Goal: Find specific fact: Find specific fact

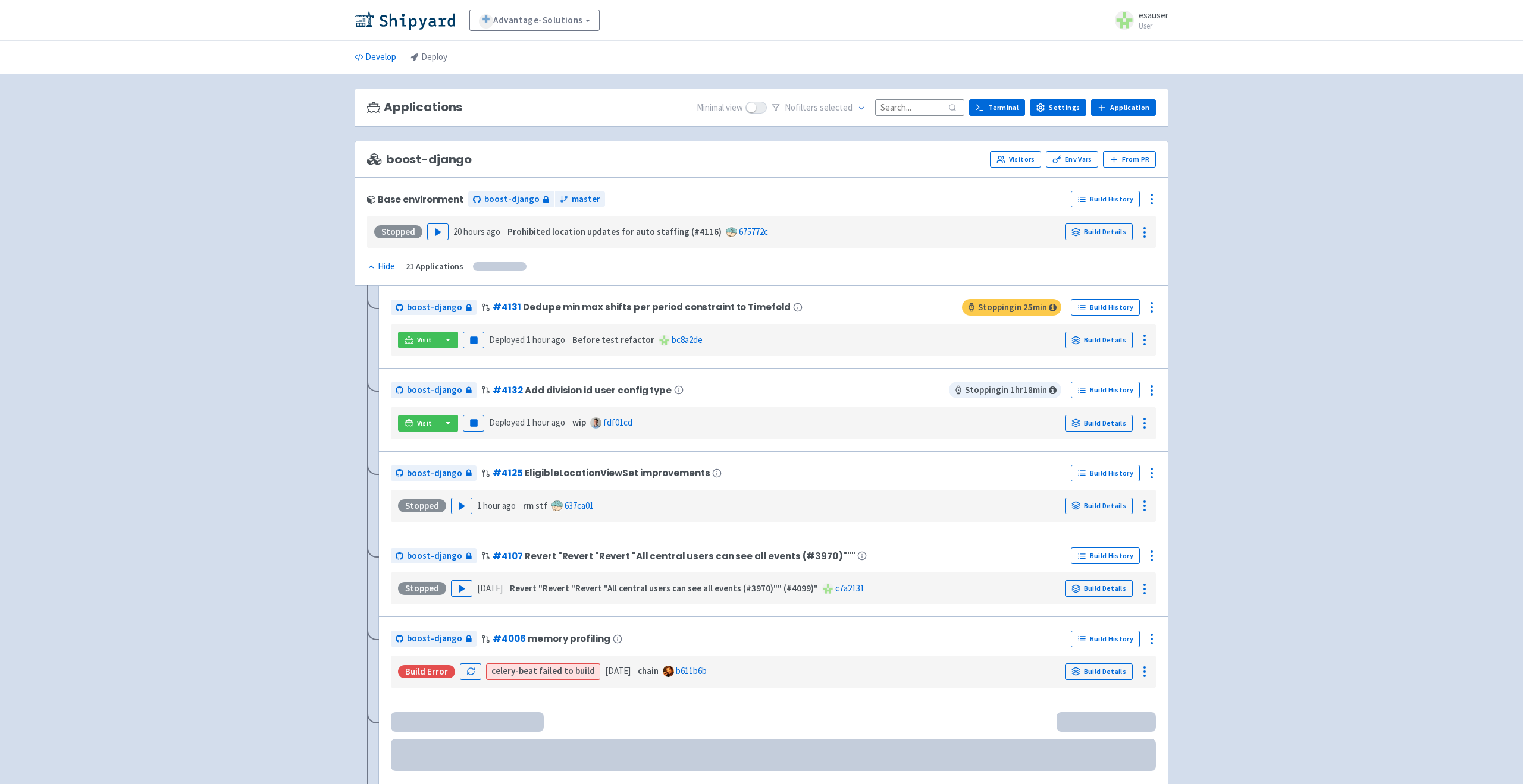
click at [440, 61] on link "Deploy" at bounding box center [428, 57] width 37 height 33
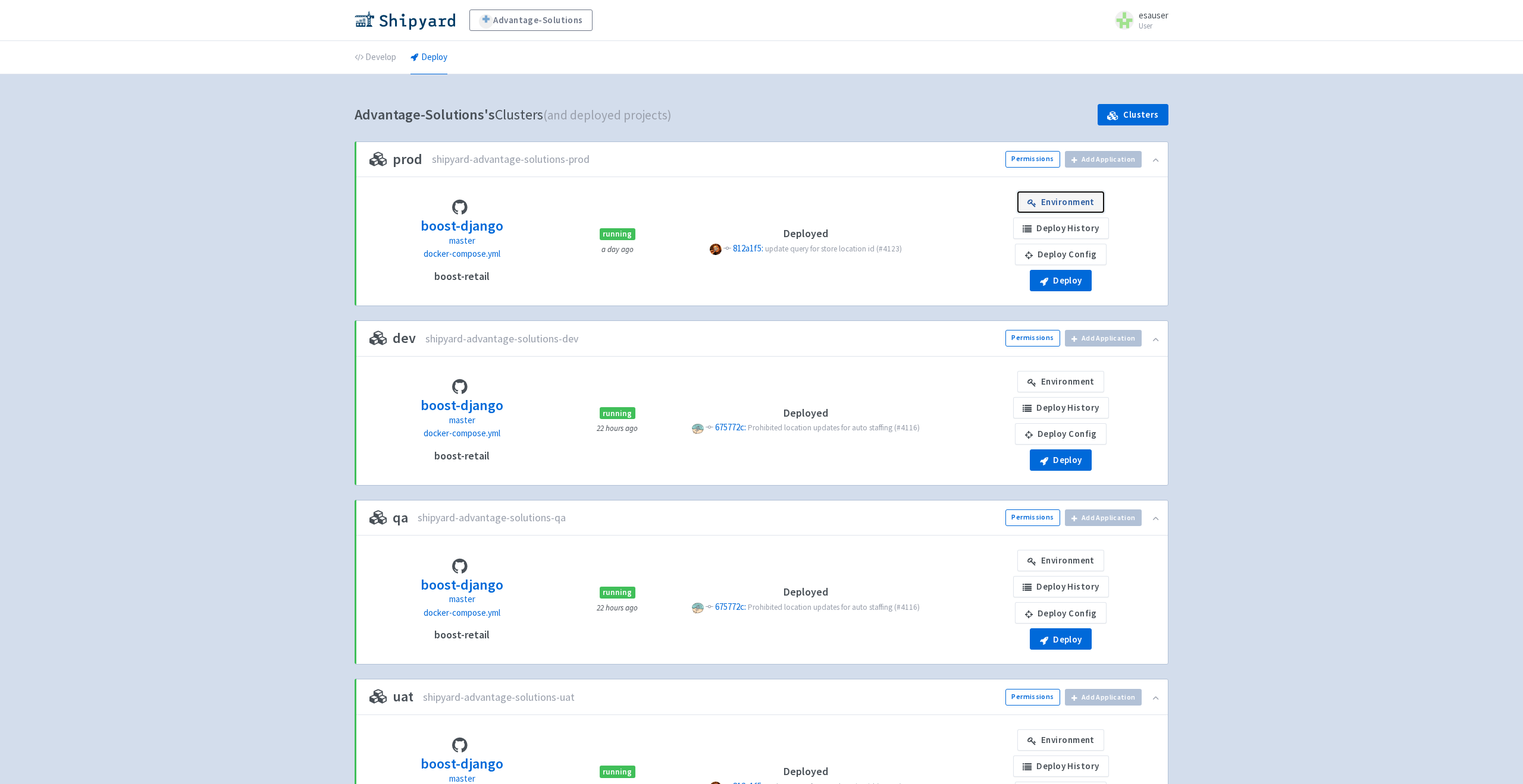
click at [1058, 202] on link "Environment" at bounding box center [1061, 201] width 87 height 21
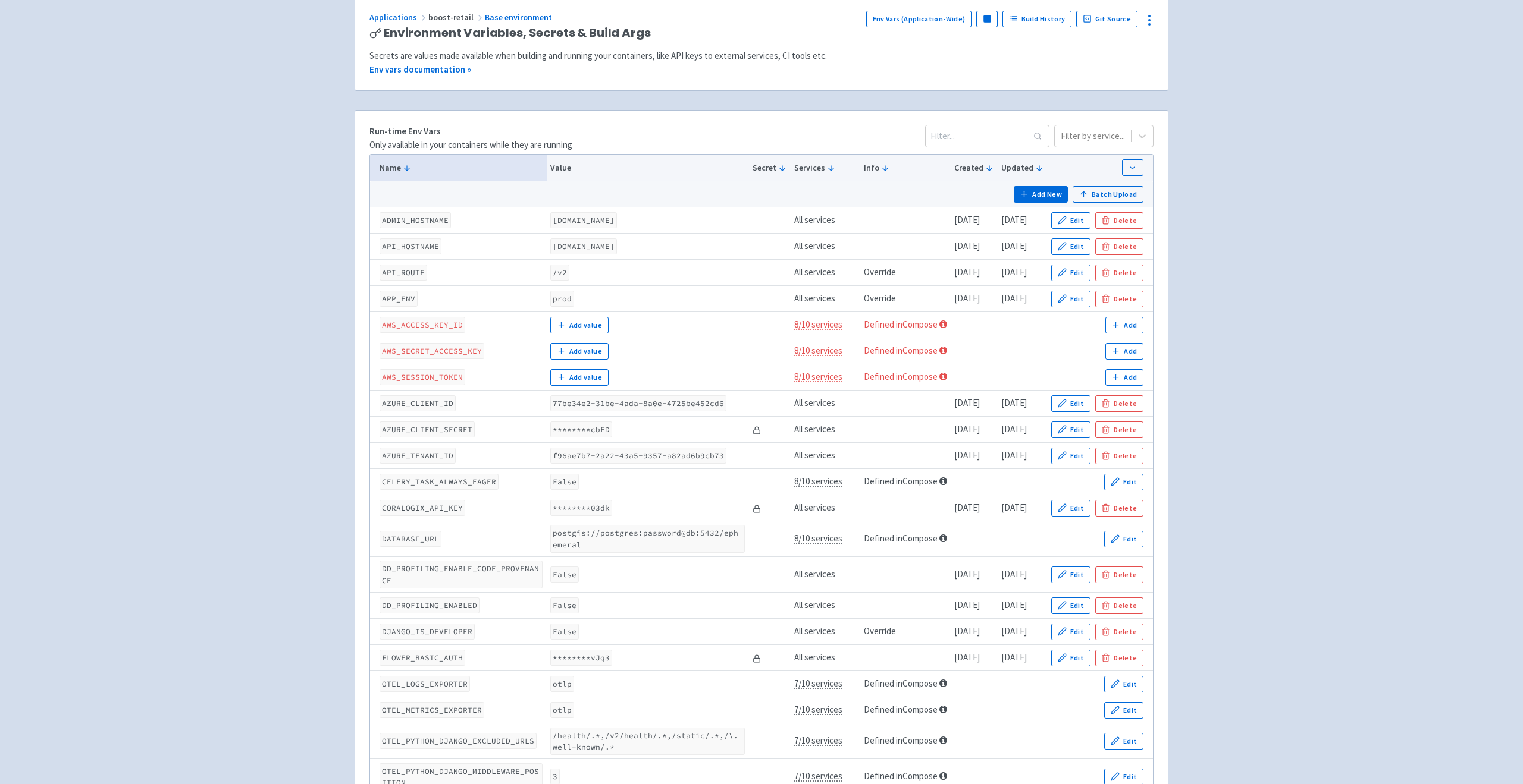
scroll to position [106, 0]
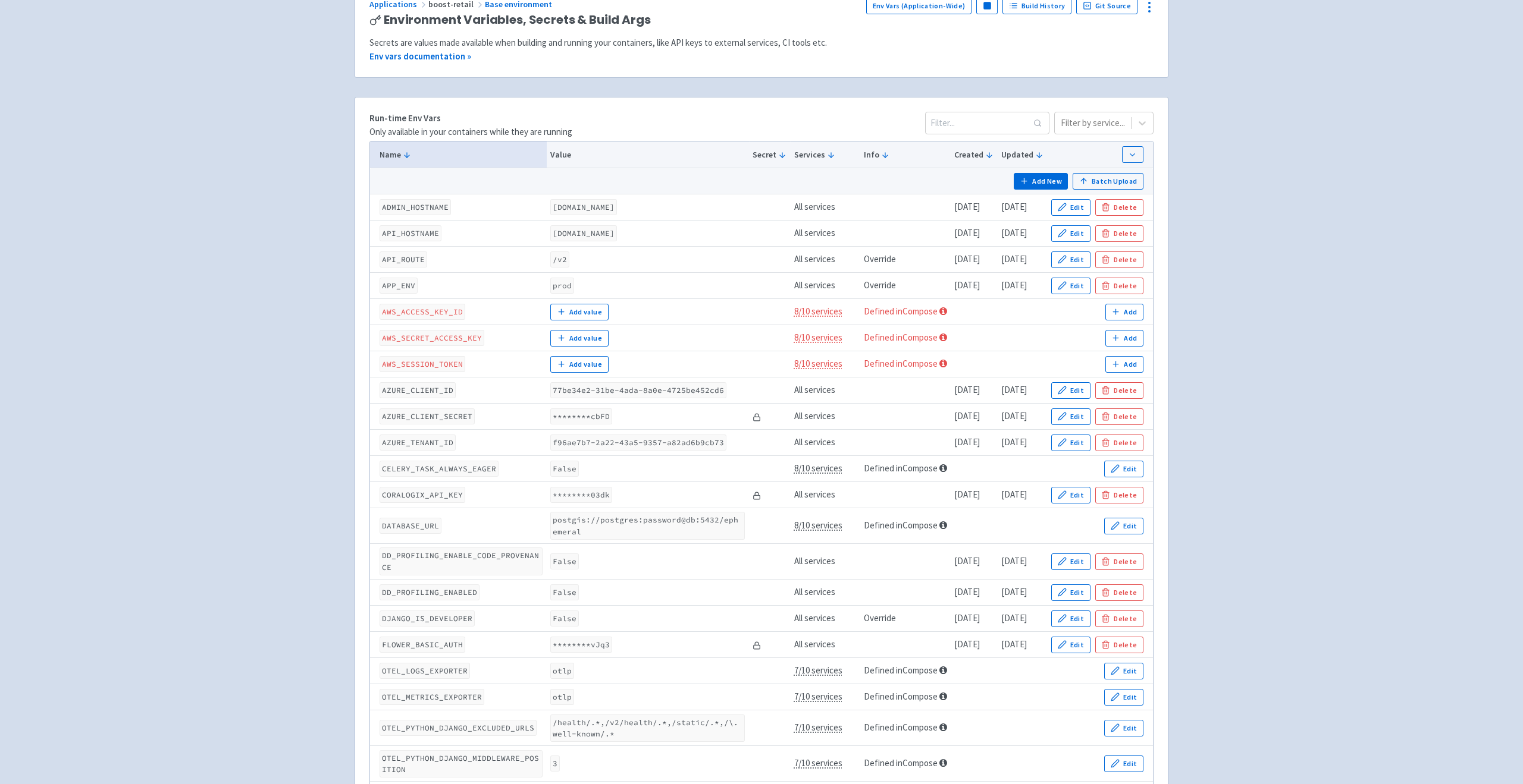
click at [417, 495] on code "CORALOGIX_API_KEY" at bounding box center [422, 495] width 86 height 16
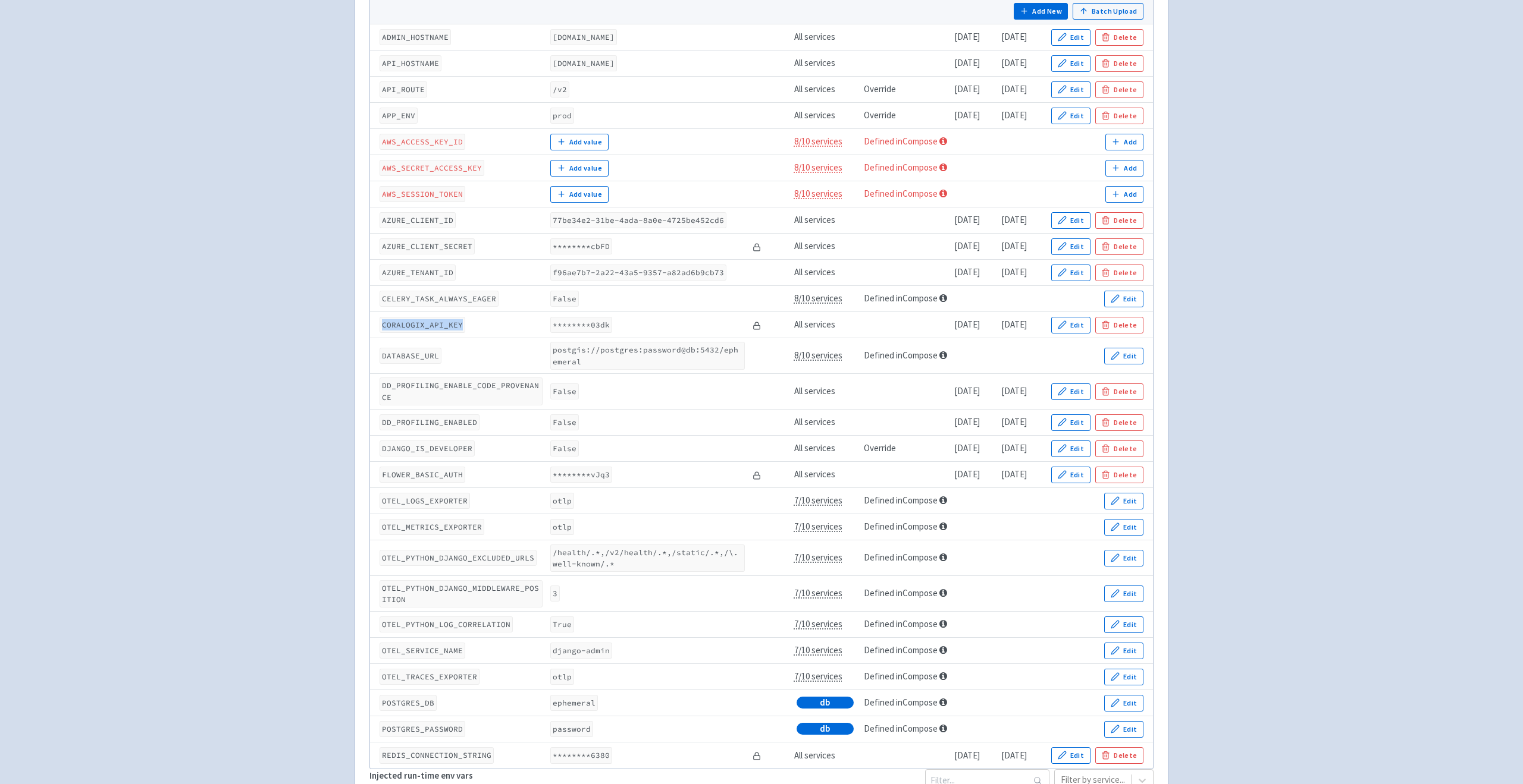
scroll to position [276, 0]
click at [425, 327] on code "CORALOGIX_API_KEY" at bounding box center [422, 324] width 86 height 16
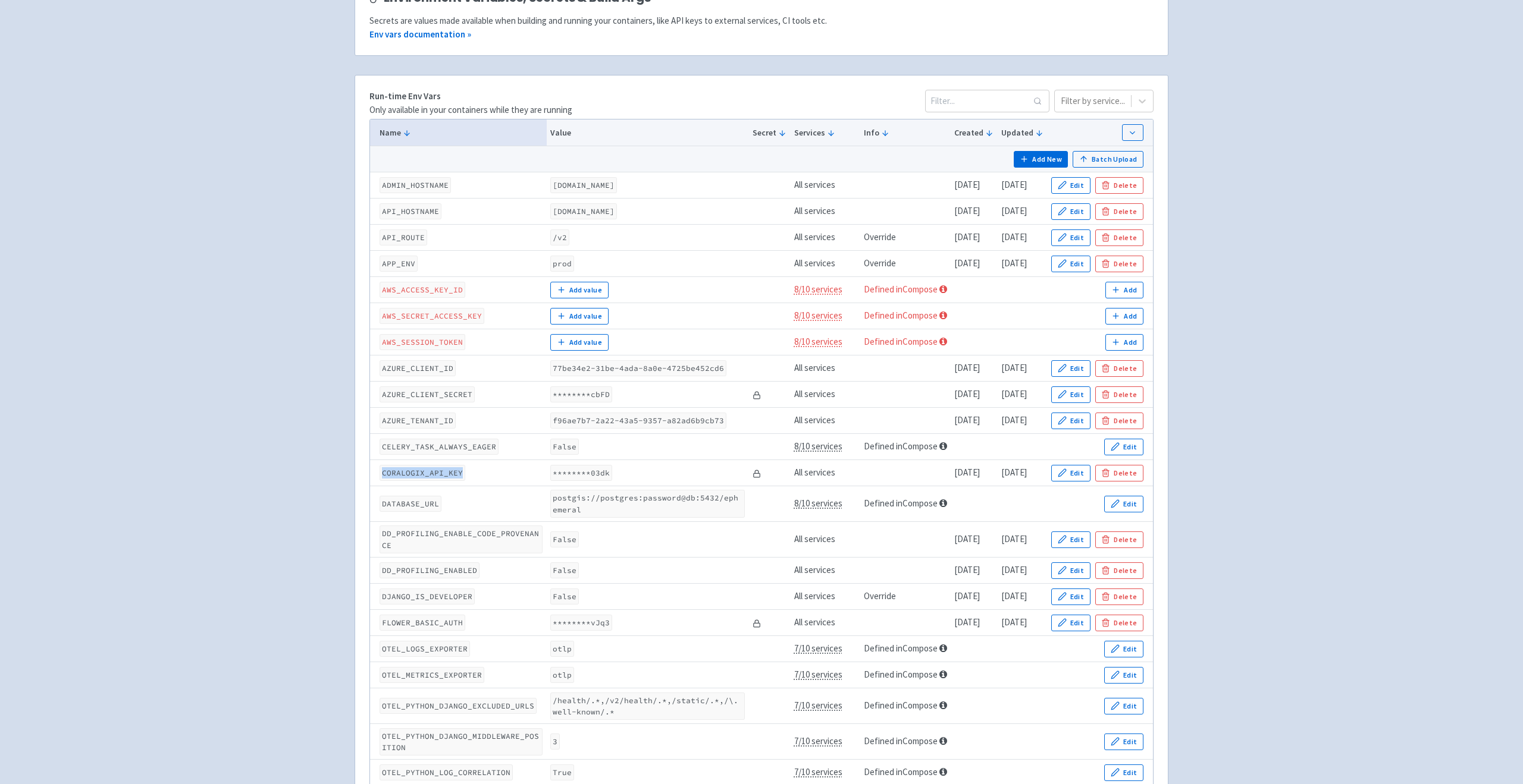
scroll to position [92, 0]
